Goal: Information Seeking & Learning: Learn about a topic

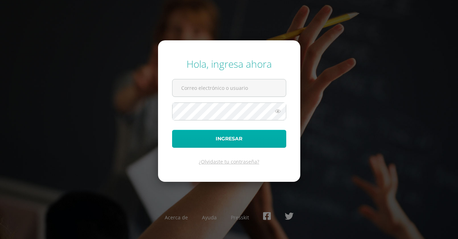
type input "[EMAIL_ADDRESS][DOMAIN_NAME]"
click at [214, 137] on button "Ingresar" at bounding box center [229, 139] width 114 height 18
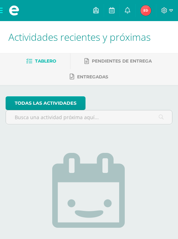
click at [3, 10] on span at bounding box center [14, 10] width 28 height 21
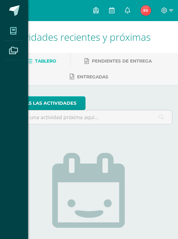
click at [7, 31] on span at bounding box center [14, 31] width 16 height 16
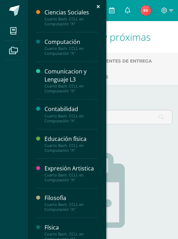
click at [48, 39] on div "Computación" at bounding box center [71, 42] width 53 height 8
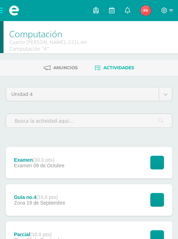
click at [85, 159] on div "Examen (30.0 pts) Examen 09 de Octubre Ver tarea Examen Computación Cargando co…" at bounding box center [89, 163] width 167 height 32
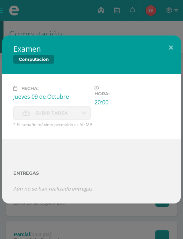
click at [135, 23] on div "Examen Computación Fecha: Jueves 09 de Octubre Hora: 20:00 División: Examen" at bounding box center [91, 119] width 183 height 239
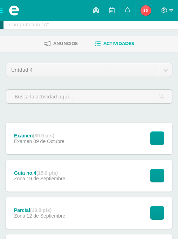
scroll to position [35, 0]
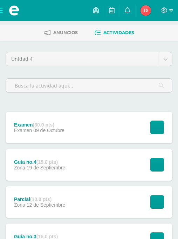
click at [91, 158] on div "Guía no.4 (15.0 pts) Zona 19 de Septiembre Ver tarea Guía no.4 Computación Carg…" at bounding box center [89, 165] width 167 height 32
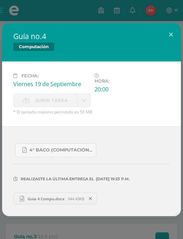
click at [123, 16] on div "Guía no.4 Computación Fecha: Viernes 19 de Septiembre Hora: 20:00 División: Zon…" at bounding box center [91, 119] width 183 height 239
